Goal: Navigation & Orientation: Find specific page/section

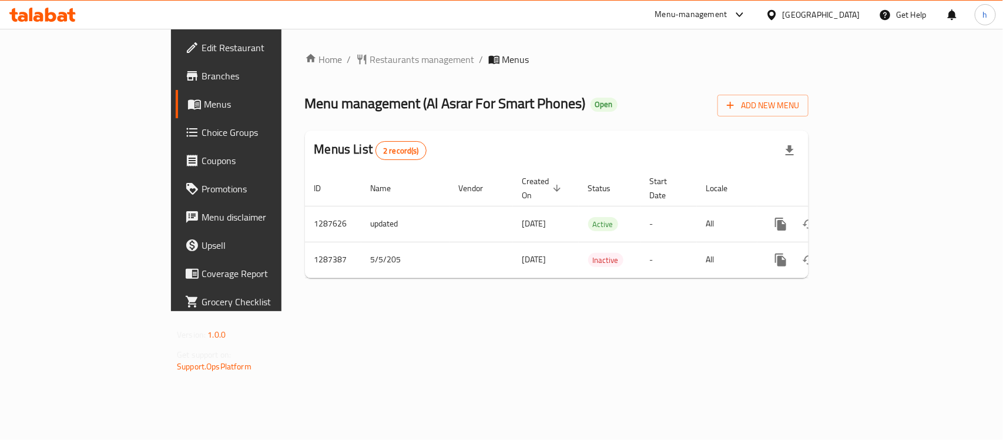
click at [398, 311] on div "Home / Restaurants management / Menus Menu management ( Al Asrar For Smart Phon…" at bounding box center [557, 170] width 551 height 282
click at [851, 9] on div "Qatar" at bounding box center [822, 14] width 78 height 13
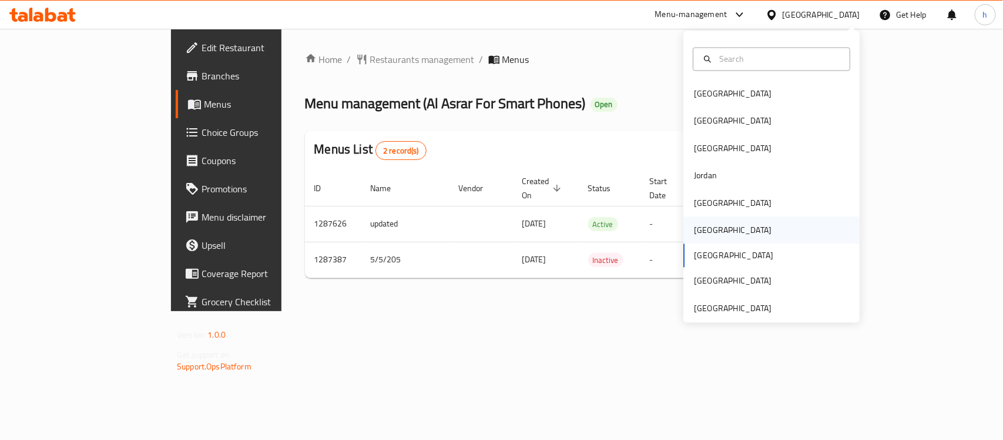
click at [694, 227] on div "Oman" at bounding box center [733, 230] width 78 height 13
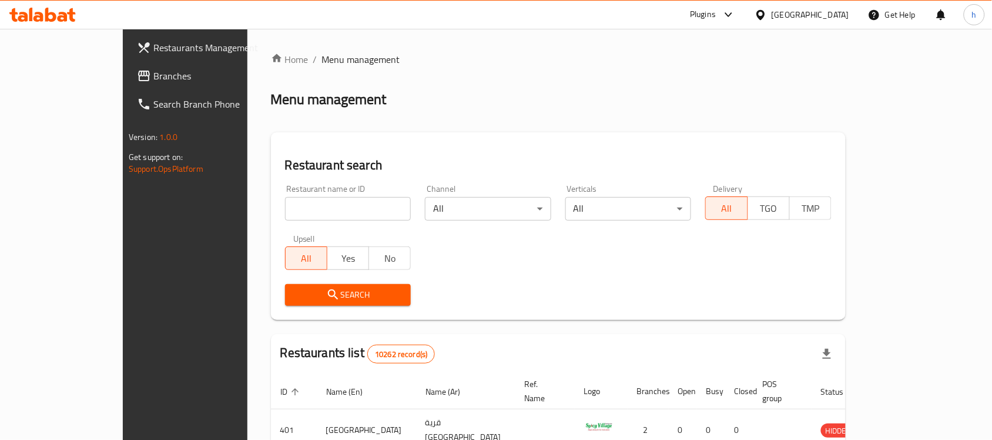
click at [153, 78] on span "Branches" at bounding box center [216, 76] width 126 height 14
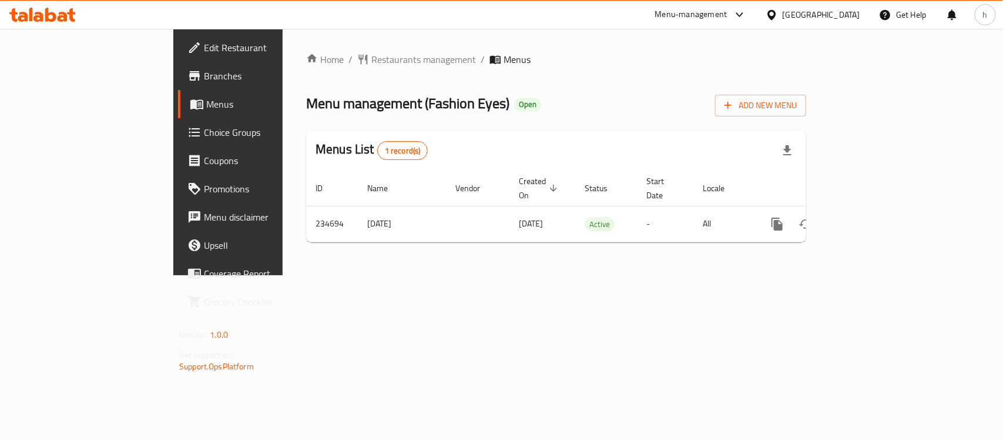
click at [859, 10] on div "[GEOGRAPHIC_DATA]" at bounding box center [822, 14] width 78 height 13
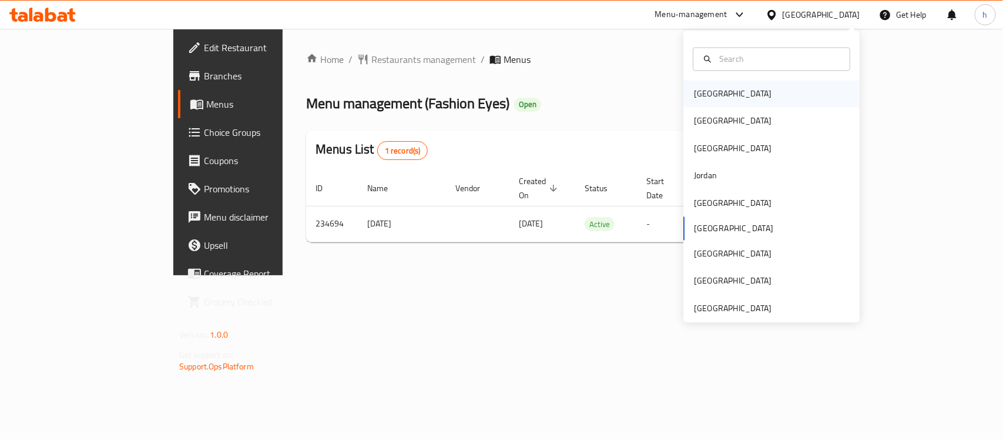
click at [707, 96] on div "[GEOGRAPHIC_DATA]" at bounding box center [733, 94] width 78 height 13
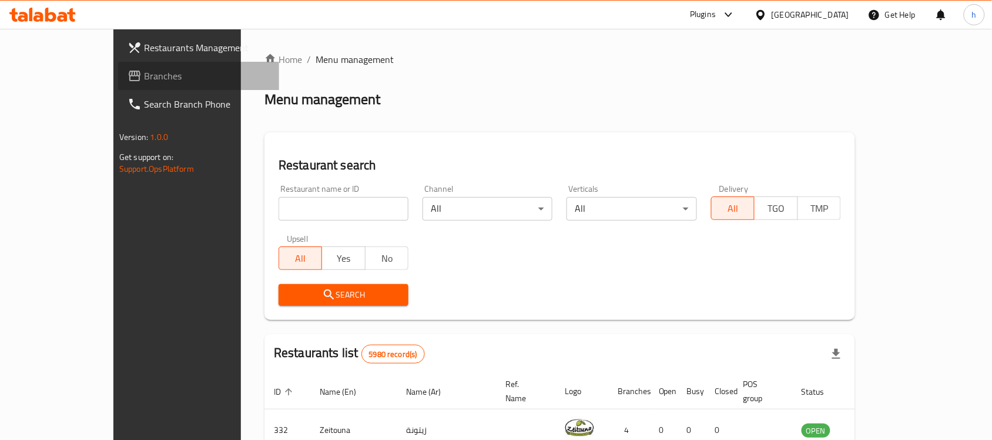
click at [144, 81] on span "Branches" at bounding box center [207, 76] width 126 height 14
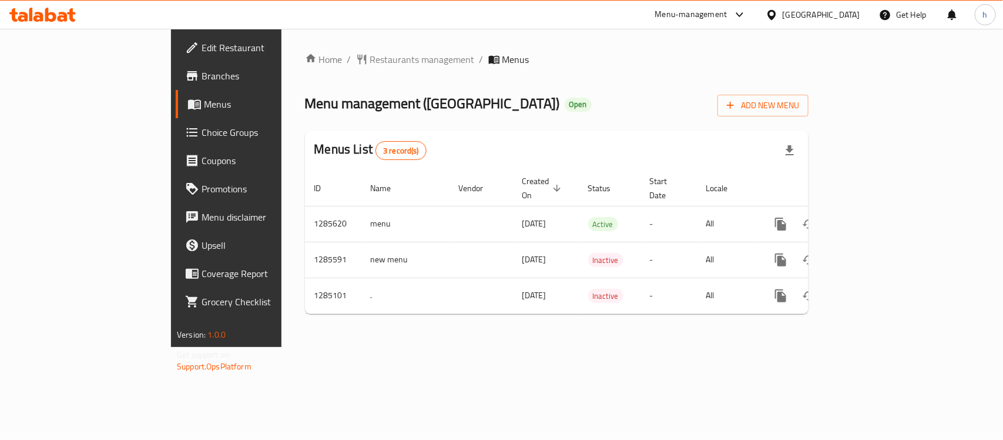
click at [350, 347] on div "Home / Restaurants management / Menus Menu management ( Queen House ) Open Add …" at bounding box center [557, 188] width 551 height 318
click at [855, 14] on div "Bahrain" at bounding box center [822, 14] width 78 height 13
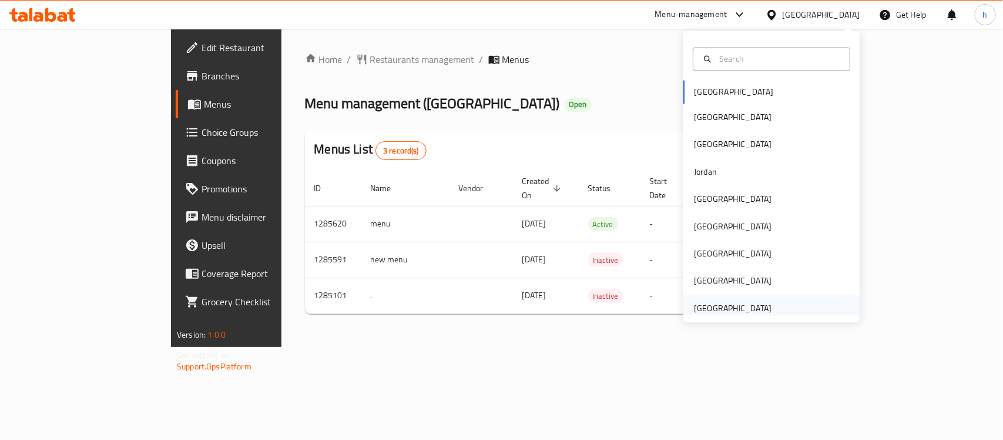
click at [750, 312] on div "United Arab Emirates" at bounding box center [733, 308] width 78 height 13
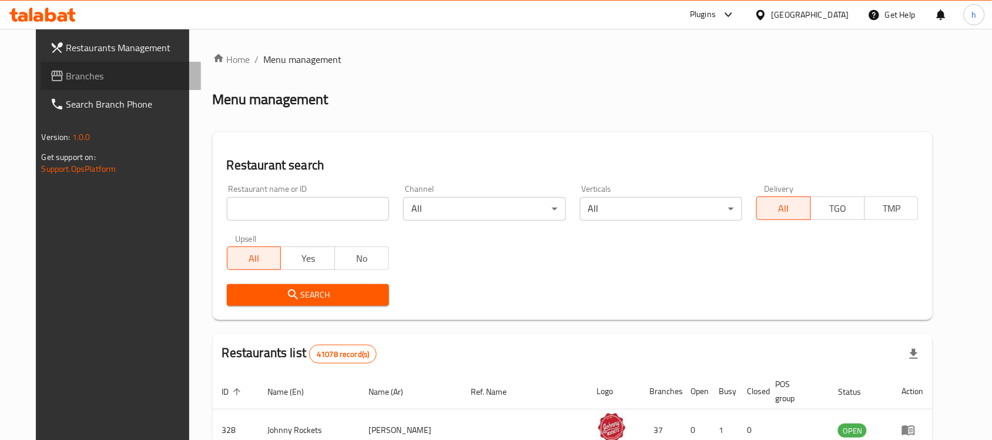
click at [66, 71] on span "Branches" at bounding box center [129, 76] width 126 height 14
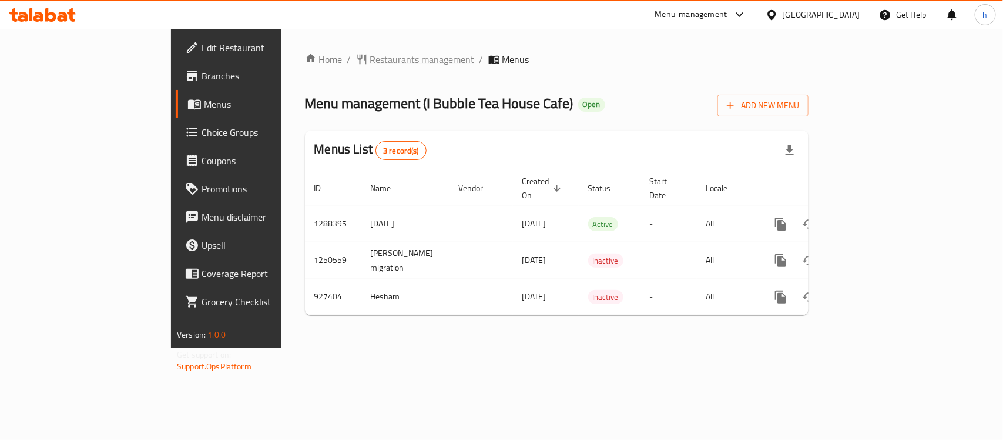
click at [370, 56] on span "Restaurants management" at bounding box center [422, 59] width 105 height 14
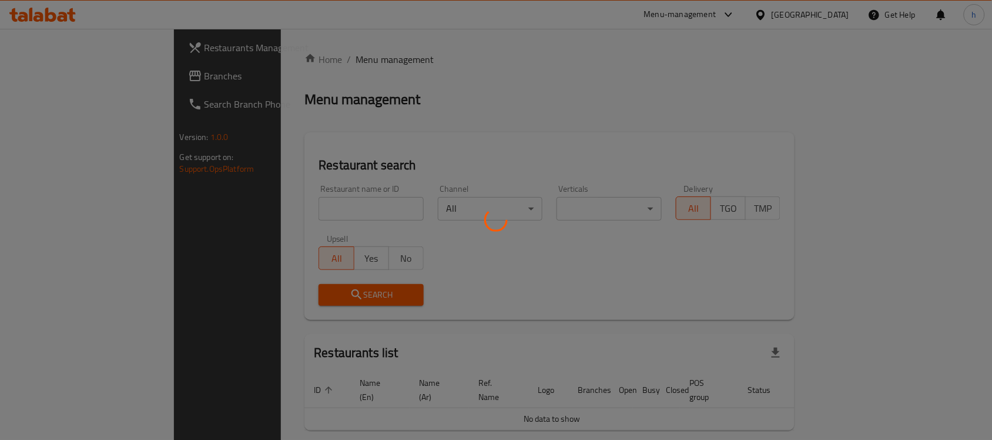
click at [53, 72] on div at bounding box center [496, 220] width 992 height 440
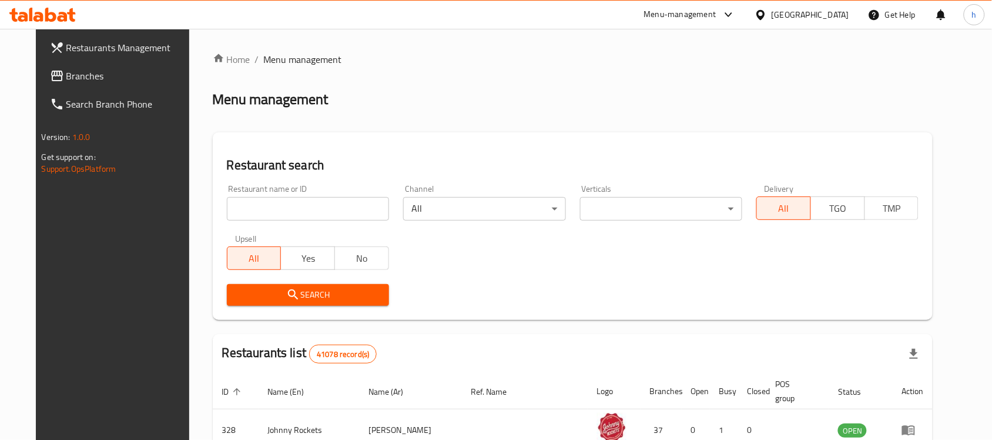
click at [66, 72] on span "Branches" at bounding box center [129, 76] width 126 height 14
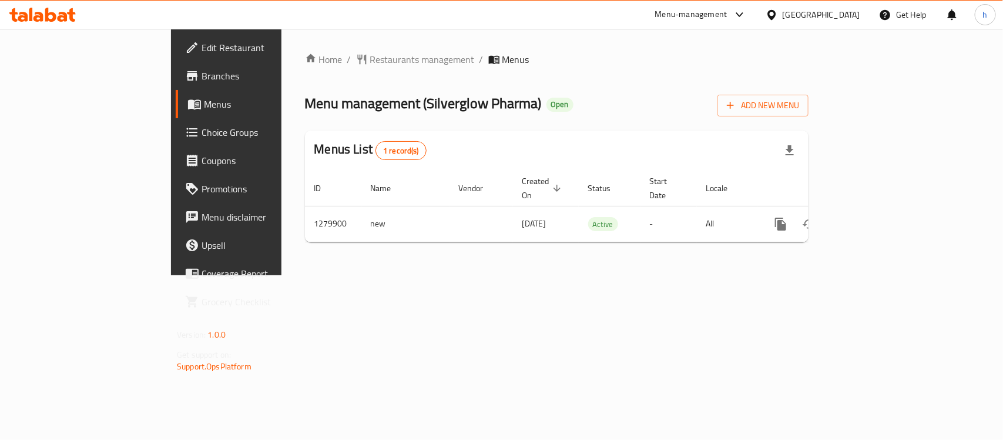
click at [380, 275] on div "Home / Restaurants management / Menus Menu management ( Silverglow Pharma ) Ope…" at bounding box center [557, 152] width 551 height 246
click at [370, 59] on span "Restaurants management" at bounding box center [422, 59] width 105 height 14
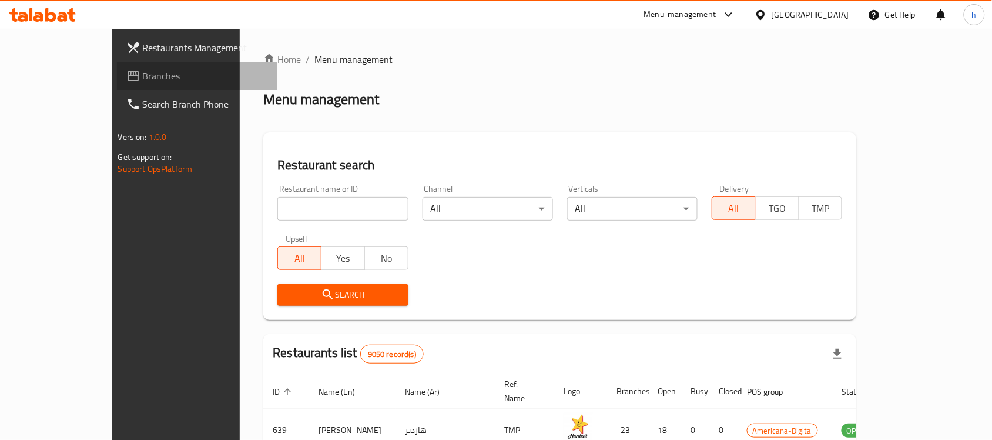
click at [143, 81] on span "Branches" at bounding box center [206, 76] width 126 height 14
